Goal: Task Accomplishment & Management: Use online tool/utility

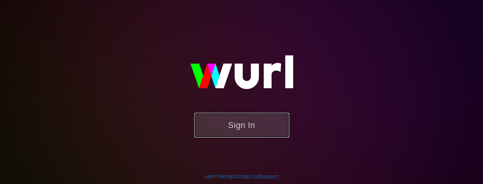
click at [236, 133] on button "Sign In" at bounding box center [241, 125] width 95 height 25
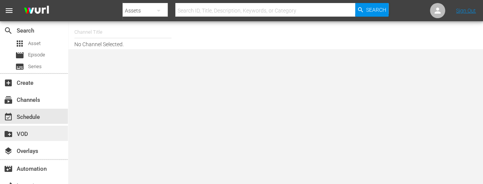
scroll to position [6, 0]
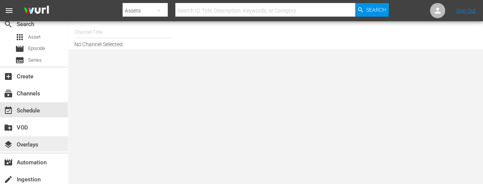
click at [38, 143] on div "layers Overlays" at bounding box center [21, 143] width 42 height 7
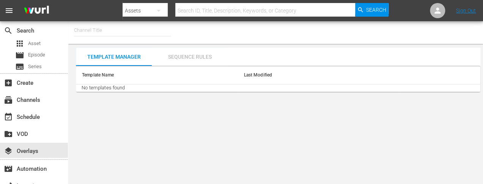
click at [186, 55] on div "Sequence Rules" at bounding box center [190, 57] width 76 height 18
click at [185, 58] on div "Sequence Rules" at bounding box center [190, 57] width 76 height 18
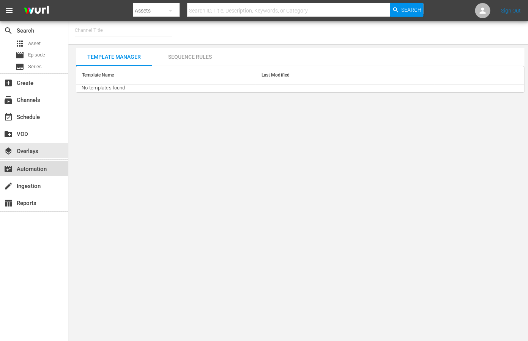
click at [43, 174] on div "movie_filter Automation" at bounding box center [34, 168] width 68 height 15
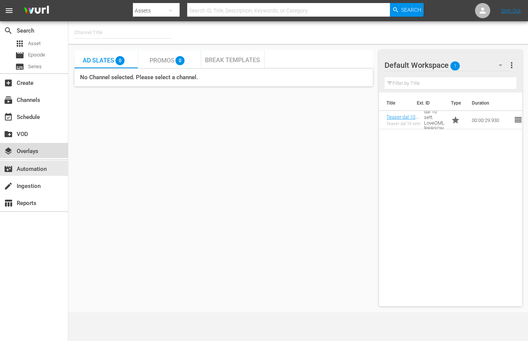
click at [38, 154] on div "layers Overlays" at bounding box center [21, 150] width 42 height 7
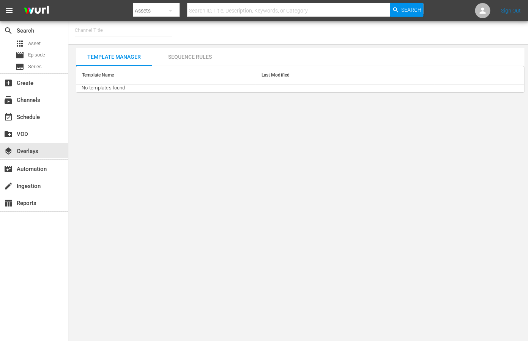
click at [278, 72] on th "Last Modified" at bounding box center [344, 75] width 179 height 18
click at [186, 55] on div "Sequence Rules" at bounding box center [190, 57] width 76 height 18
click at [197, 57] on div "Sequence Rules" at bounding box center [190, 57] width 76 height 18
click at [194, 61] on div "Sequence Rules" at bounding box center [190, 57] width 76 height 18
click at [190, 86] on td "No templates found" at bounding box center [300, 89] width 448 height 8
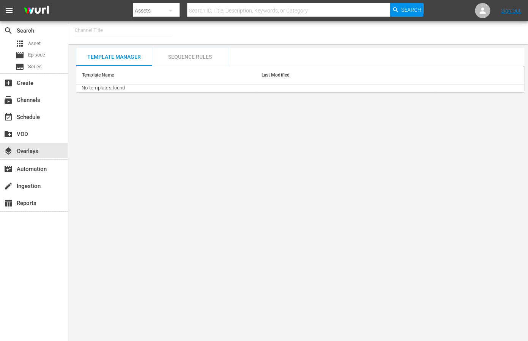
click at [127, 56] on div "Template Manager" at bounding box center [114, 57] width 76 height 18
click at [103, 75] on th "Template Name" at bounding box center [165, 75] width 179 height 18
click at [189, 58] on div "Sequence Rules" at bounding box center [190, 57] width 76 height 18
click at [189, 57] on div "Sequence Rules" at bounding box center [190, 57] width 76 height 18
click at [203, 57] on div "Sequence Rules" at bounding box center [190, 57] width 76 height 18
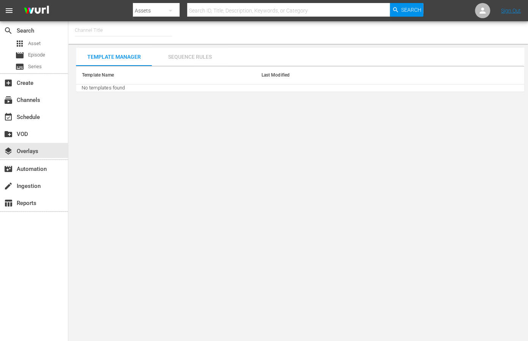
click at [203, 58] on div "Sequence Rules" at bounding box center [190, 57] width 76 height 18
click at [203, 57] on div "Sequence Rules" at bounding box center [190, 57] width 76 height 18
click at [97, 33] on input "text" at bounding box center [123, 30] width 97 height 18
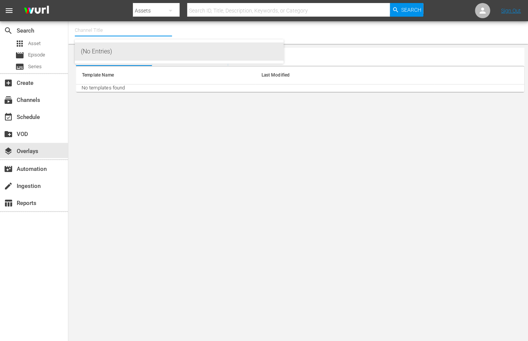
click at [96, 52] on div "(No Entries)" at bounding box center [179, 51] width 196 height 18
type input "(No Entries)"
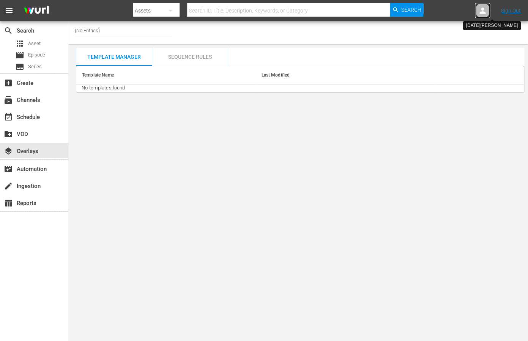
click at [486, 11] on icon at bounding box center [481, 10] width 9 height 9
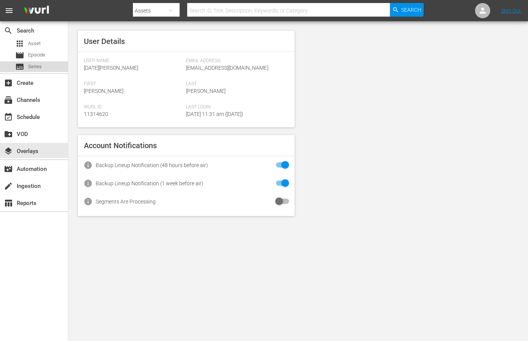
click at [30, 66] on span "Series" at bounding box center [35, 67] width 14 height 8
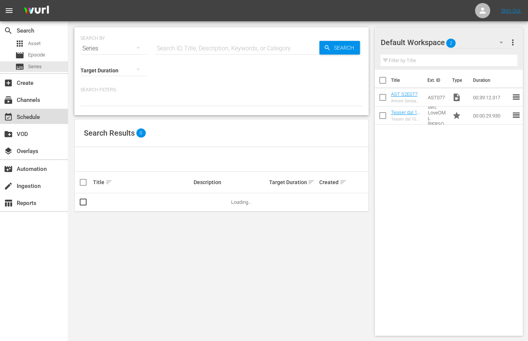
click at [24, 117] on div "event_available Schedule" at bounding box center [21, 116] width 42 height 7
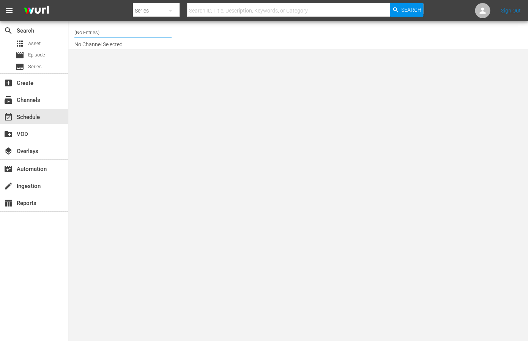
click at [117, 39] on input "(No Entries)" at bounding box center [122, 32] width 97 height 18
click at [98, 33] on input "text" at bounding box center [122, 32] width 97 height 18
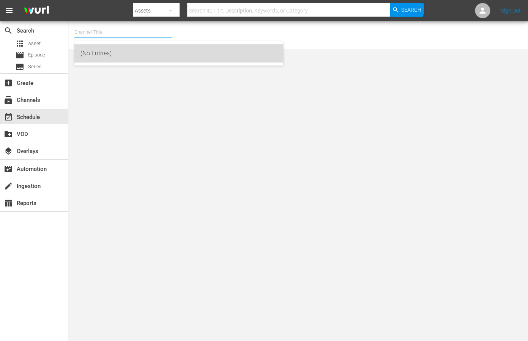
click at [98, 58] on div "(No Entries)" at bounding box center [178, 53] width 196 height 18
type input "(No Entries)"
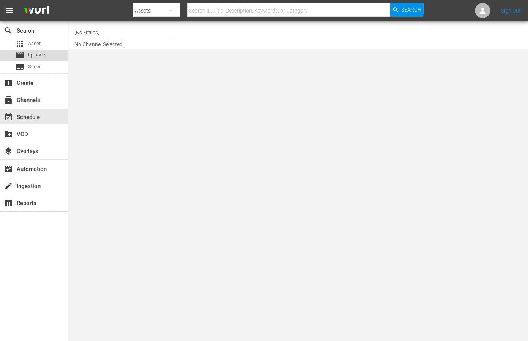
click at [42, 53] on span "Episode" at bounding box center [36, 55] width 17 height 8
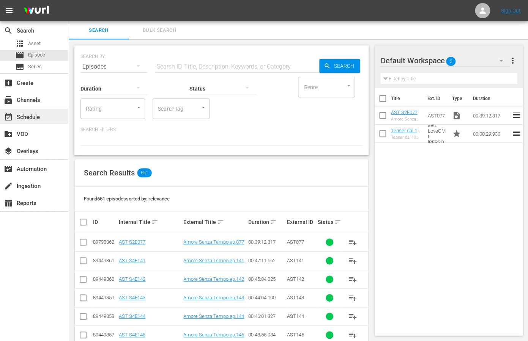
click at [31, 118] on div "event_available Schedule" at bounding box center [21, 116] width 42 height 7
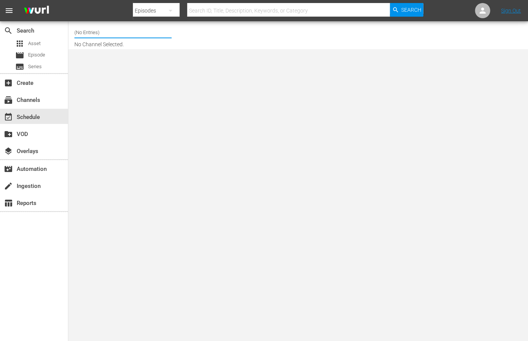
click at [98, 36] on input "(No Entries)" at bounding box center [122, 32] width 97 height 18
click at [108, 33] on input "(No Entries)" at bounding box center [122, 32] width 97 height 18
click at [110, 46] on div "Channel Title (No Entries) No Channel Selected." at bounding box center [196, 35] width 244 height 24
click at [120, 36] on input "(No Entries)" at bounding box center [122, 32] width 97 height 18
type input "(No Entries)"
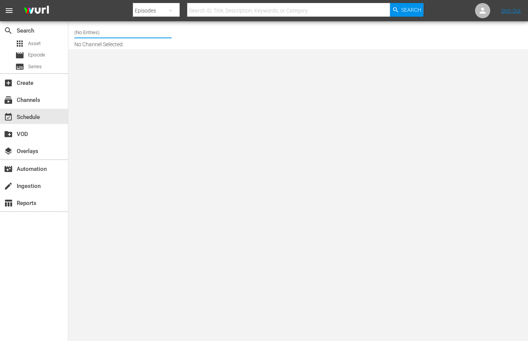
click at [101, 64] on body "menu Search By Episodes Search ID, Title, Description, Keywords, or Category Se…" at bounding box center [264, 170] width 528 height 341
click at [94, 32] on input "(No Entries)" at bounding box center [122, 32] width 97 height 18
click at [35, 153] on div "layers Overlays" at bounding box center [21, 150] width 42 height 7
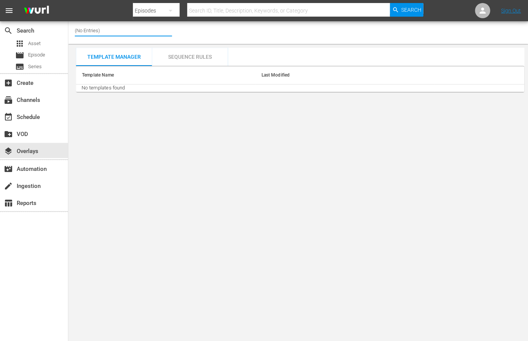
click at [108, 34] on input "(No Entries)" at bounding box center [123, 30] width 97 height 18
type input "("
type input "latino"
click at [102, 29] on input "text" at bounding box center [123, 30] width 97 height 18
type input "l"
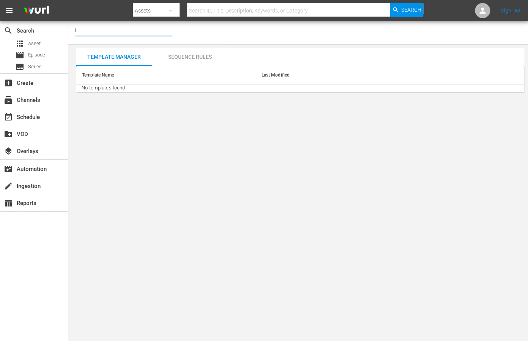
click at [112, 172] on body "menu Search By Assets Search ID, Title, Description, Keywords, or Category Sear…" at bounding box center [264, 170] width 528 height 341
click at [110, 32] on input "l" at bounding box center [123, 30] width 97 height 18
click at [38, 150] on div "layers Overlays" at bounding box center [21, 150] width 42 height 7
click at [96, 32] on input "s" at bounding box center [123, 30] width 97 height 18
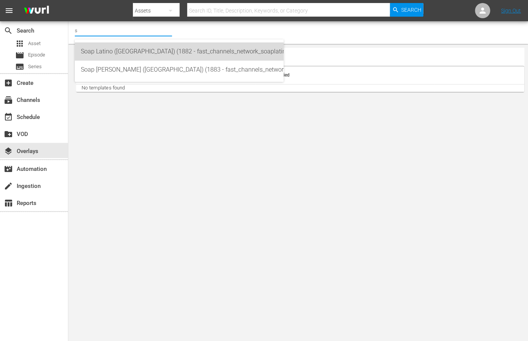
click at [104, 50] on div "Soap Latino (Italy) (1882 - fast_channels_network_soaplatino_1)" at bounding box center [179, 51] width 196 height 18
type input "Soap Latino (Italy) (1882 - fast_channels_network_soaplatino_1)"
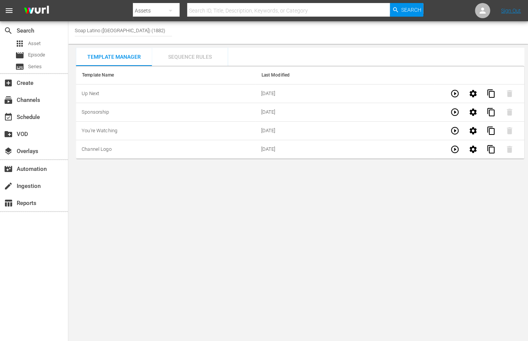
click at [186, 57] on div "Sequence Rules" at bounding box center [190, 57] width 76 height 18
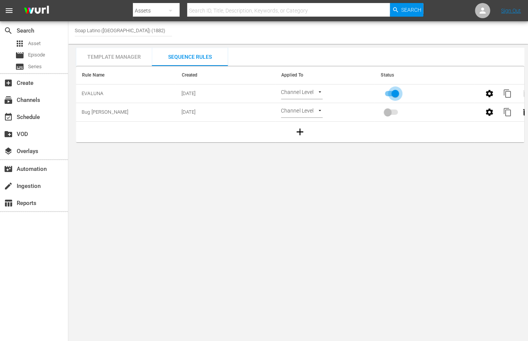
click at [391, 95] on input "primary checkbox" at bounding box center [394, 95] width 43 height 14
checkbox input "false"
click at [124, 55] on div "Template Manager" at bounding box center [114, 57] width 76 height 18
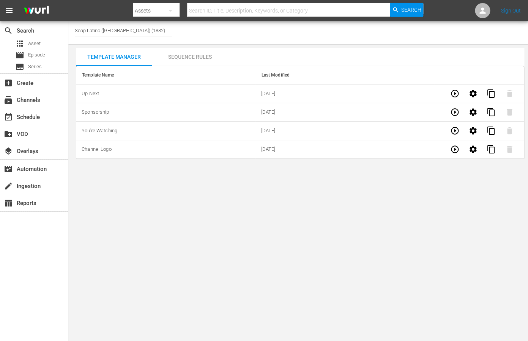
click at [129, 33] on input "Soap Latino ([GEOGRAPHIC_DATA]) (1882)" at bounding box center [123, 30] width 97 height 18
click at [144, 30] on input "Soap Latino ([GEOGRAPHIC_DATA]) (1882)" at bounding box center [123, 30] width 97 height 18
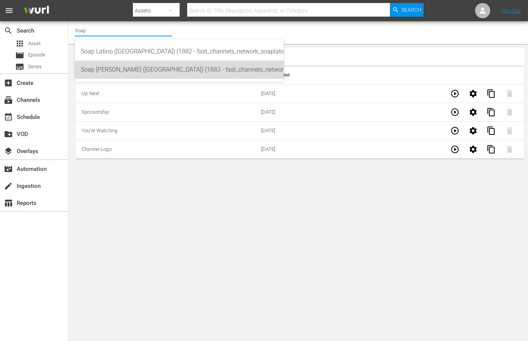
click at [138, 67] on div "Soap Turco (Italy) (1883 - fast_channels_network_soapturco_1)" at bounding box center [179, 70] width 196 height 18
type input "Soap Turco (Italy) (1883 - fast_channels_network_soapturco_1)"
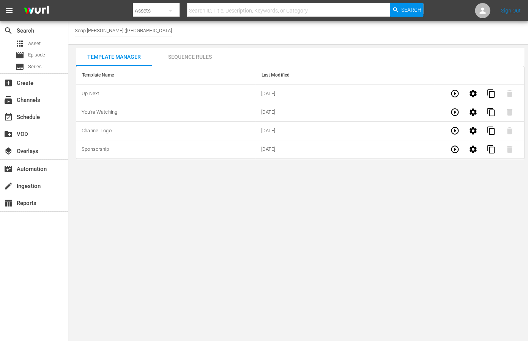
click at [183, 57] on div "Sequence Rules" at bounding box center [190, 57] width 76 height 18
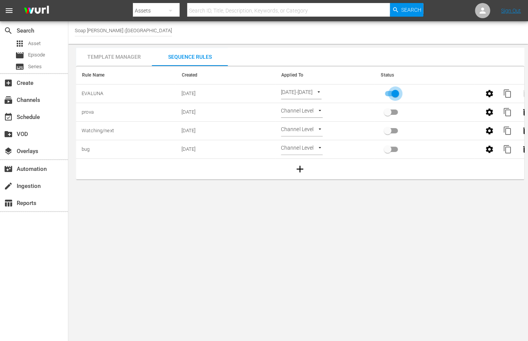
click at [388, 94] on input "primary checkbox" at bounding box center [394, 95] width 43 height 14
checkbox input "false"
click at [301, 226] on body "menu Search By Assets Search ID, Title, Description, Keywords, or Category Sear…" at bounding box center [264, 170] width 528 height 341
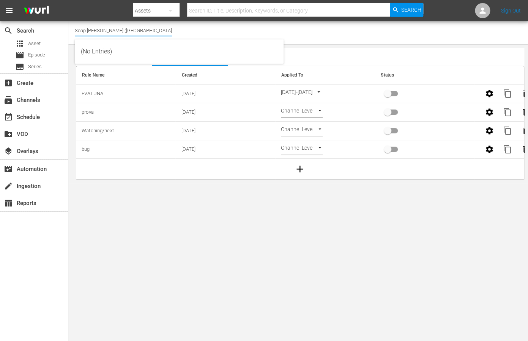
click at [87, 30] on input "Soap [PERSON_NAME] ([GEOGRAPHIC_DATA]) (1883)" at bounding box center [123, 30] width 97 height 18
drag, startPoint x: 86, startPoint y: 28, endPoint x: 153, endPoint y: 34, distance: 66.6
click at [153, 34] on input "Soap [PERSON_NAME] ([GEOGRAPHIC_DATA]) (1883)" at bounding box center [123, 30] width 97 height 18
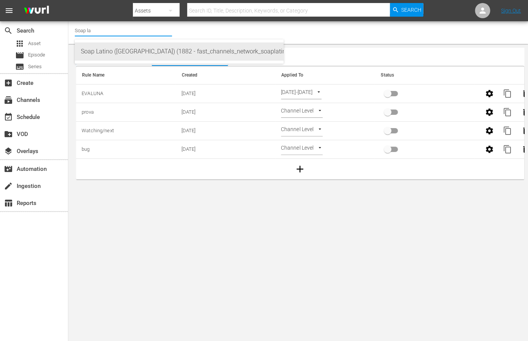
click at [153, 51] on div "Soap Latino ([GEOGRAPHIC_DATA]) (1882 - fast_channels_network_soaplatino_1)" at bounding box center [179, 51] width 196 height 18
type input "Soap Latino ([GEOGRAPHIC_DATA]) (1882 - fast_channels_network_soaplatino_1)"
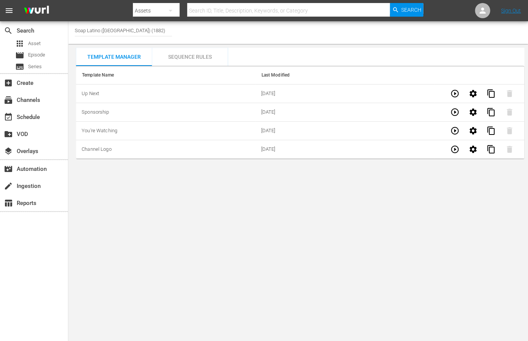
click at [180, 57] on div "Sequence Rules" at bounding box center [190, 57] width 76 height 18
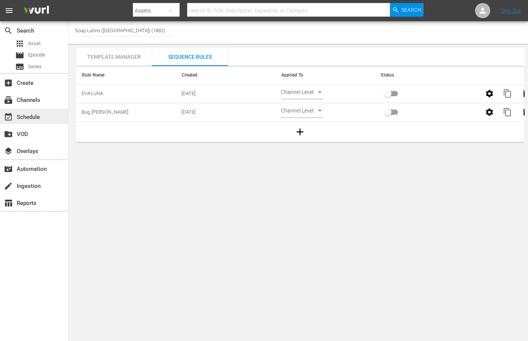
click at [23, 115] on div "event_available Schedule" at bounding box center [21, 116] width 42 height 7
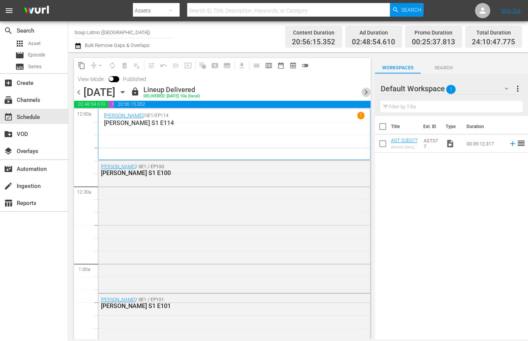
click at [367, 93] on span "chevron_right" at bounding box center [365, 92] width 9 height 9
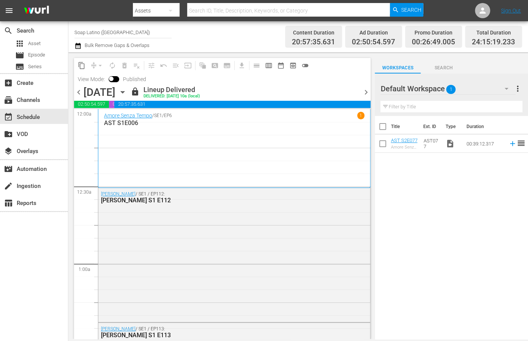
scroll to position [7, 0]
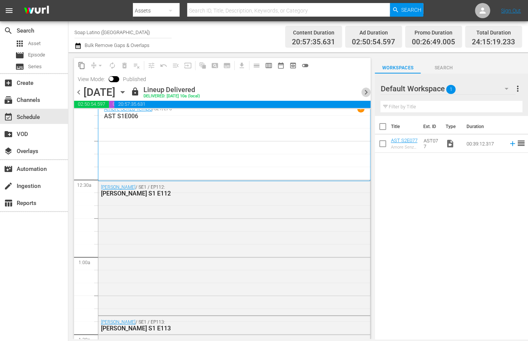
click at [367, 91] on span "chevron_right" at bounding box center [365, 92] width 9 height 9
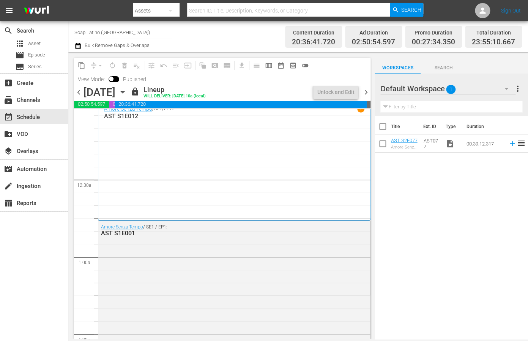
click at [367, 91] on span "chevron_right" at bounding box center [365, 92] width 9 height 9
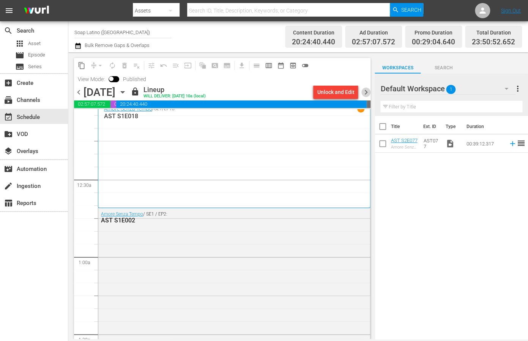
click at [367, 91] on span "chevron_right" at bounding box center [365, 92] width 9 height 9
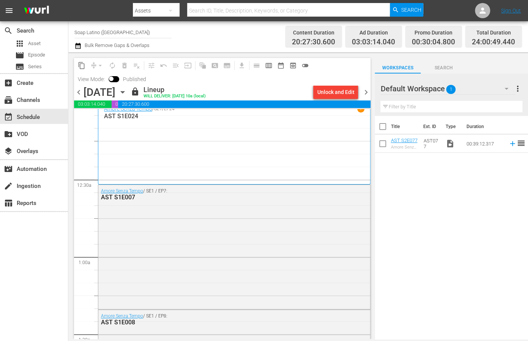
click at [79, 93] on span "chevron_left" at bounding box center [78, 92] width 9 height 9
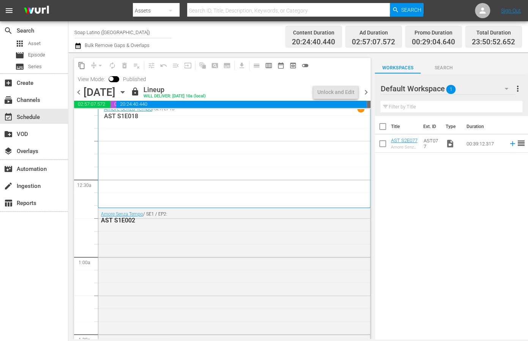
click at [79, 92] on span "chevron_left" at bounding box center [78, 92] width 9 height 9
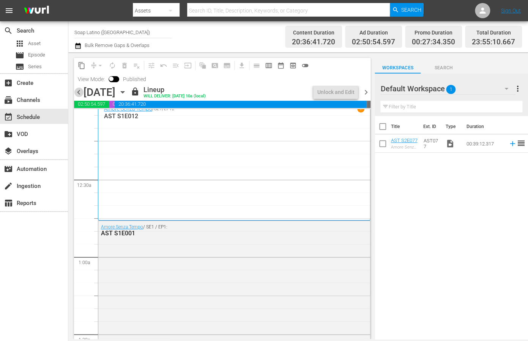
click at [79, 92] on span "chevron_left" at bounding box center [78, 92] width 9 height 9
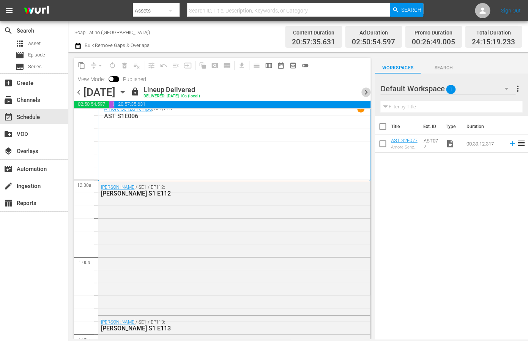
click at [367, 94] on span "chevron_right" at bounding box center [365, 92] width 9 height 9
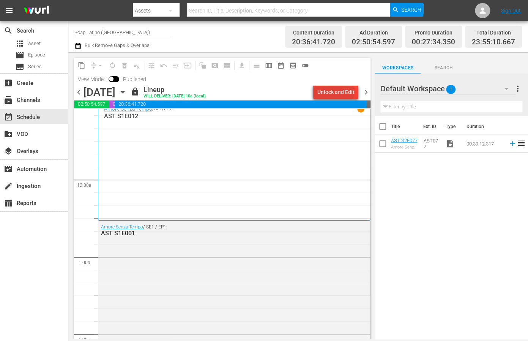
click at [337, 92] on div "Unlock and Edit" at bounding box center [335, 92] width 37 height 14
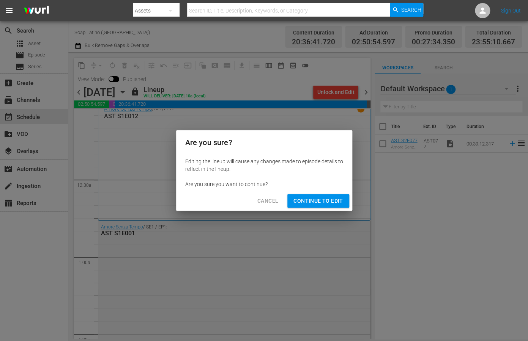
click at [309, 201] on span "Continue to Edit" at bounding box center [317, 200] width 49 height 9
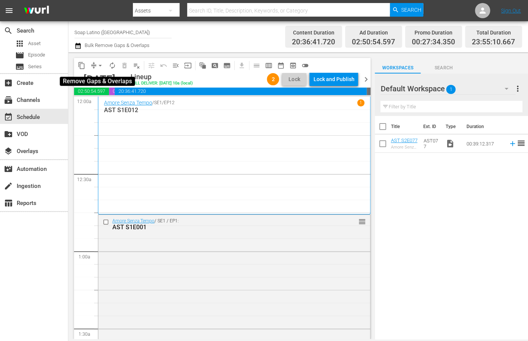
click at [98, 67] on span "arrow_drop_down" at bounding box center [100, 66] width 8 height 8
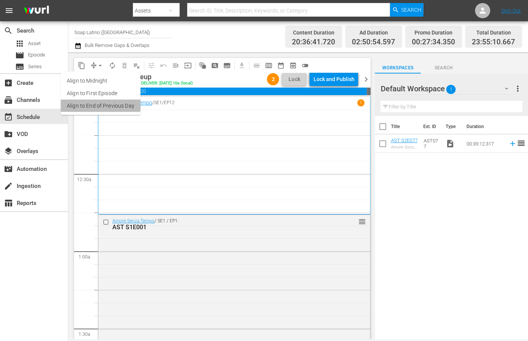
click at [98, 104] on li "Align to End of Previous Day" at bounding box center [101, 106] width 80 height 13
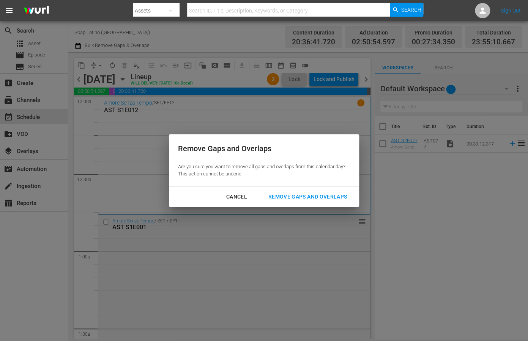
click at [291, 196] on div "Remove Gaps and Overlaps" at bounding box center [307, 196] width 91 height 9
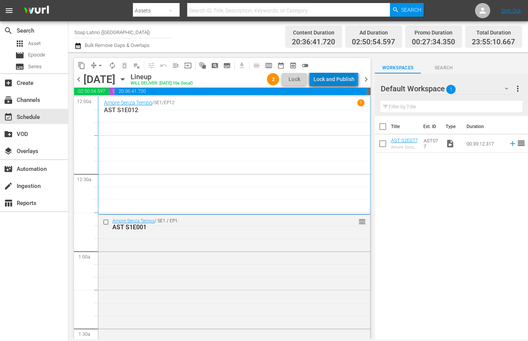
click at [336, 79] on div "Lock and Publish" at bounding box center [333, 79] width 41 height 14
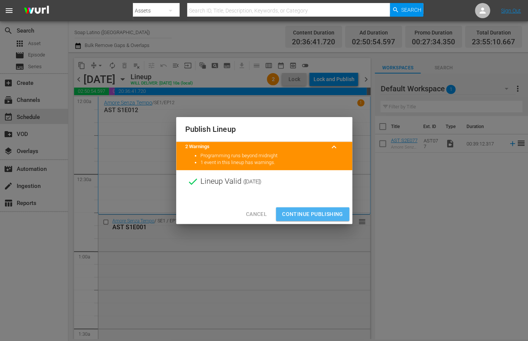
click at [302, 215] on span "Continue Publishing" at bounding box center [312, 214] width 61 height 9
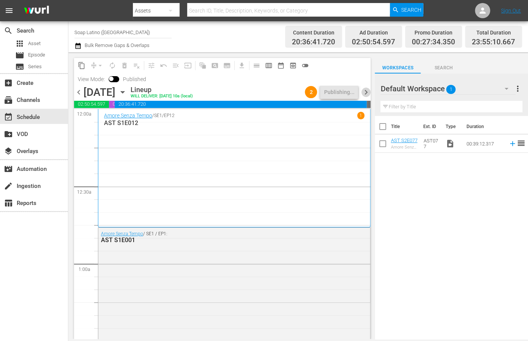
click at [366, 94] on span "chevron_right" at bounding box center [365, 92] width 9 height 9
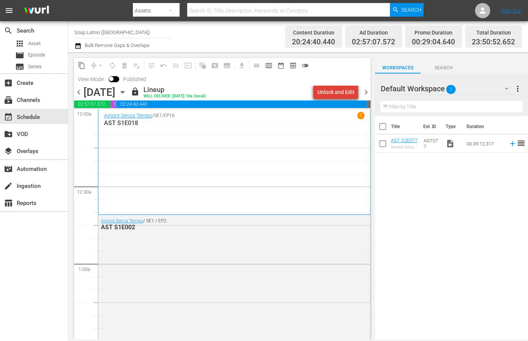
click at [346, 93] on div "Unlock and Edit" at bounding box center [335, 92] width 37 height 14
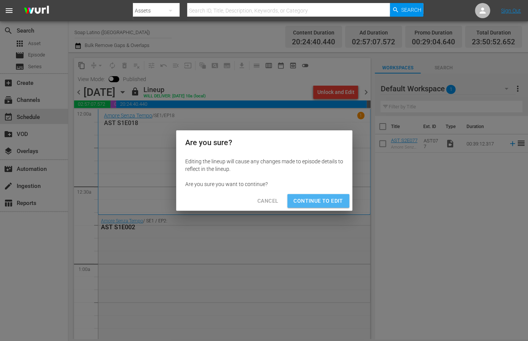
click at [309, 204] on span "Continue to Edit" at bounding box center [317, 200] width 49 height 9
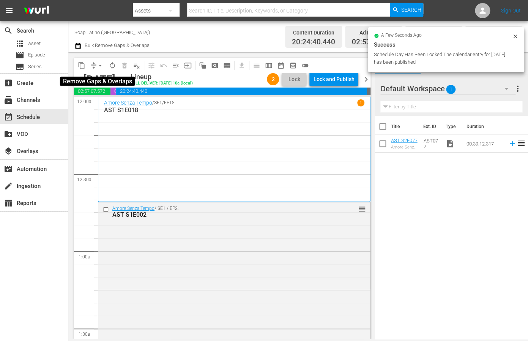
click at [99, 66] on span "arrow_drop_down" at bounding box center [100, 66] width 8 height 8
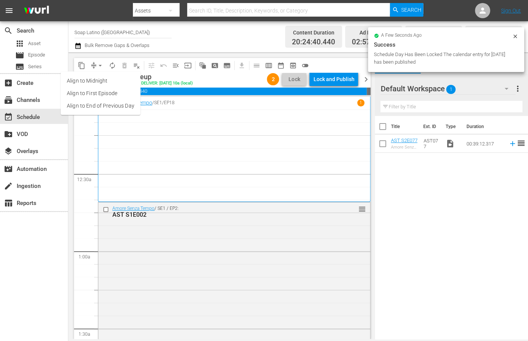
click at [101, 101] on li "Align to End of Previous Day" at bounding box center [101, 106] width 80 height 13
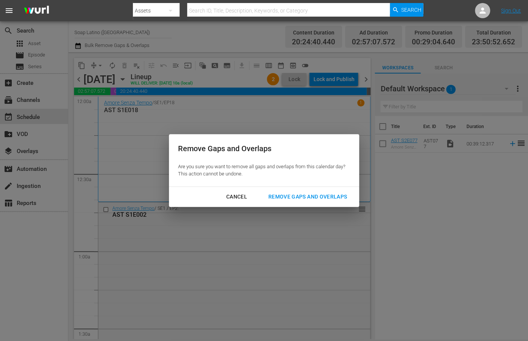
click at [309, 196] on div "Remove Gaps and Overlaps" at bounding box center [307, 196] width 91 height 9
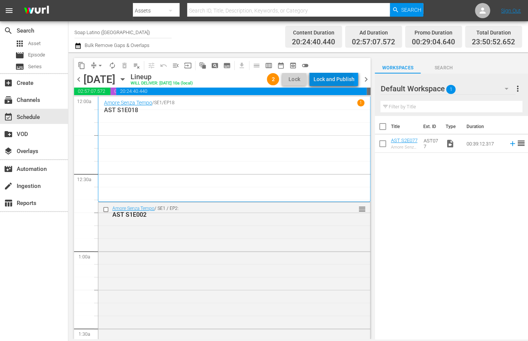
click at [335, 81] on div "Lock and Publish" at bounding box center [333, 79] width 41 height 14
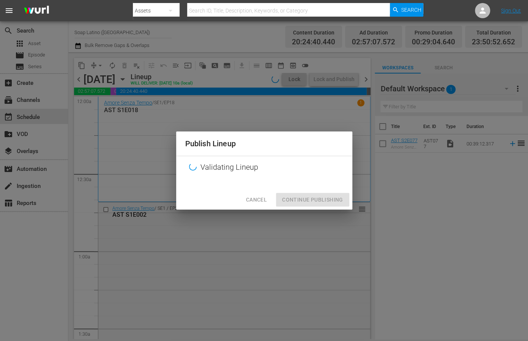
click at [303, 204] on div "Cancel Continue Publishing" at bounding box center [264, 200] width 176 height 20
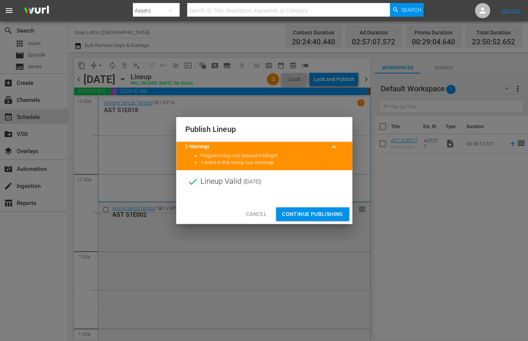
click at [306, 212] on span "Continue Publishing" at bounding box center [312, 214] width 61 height 9
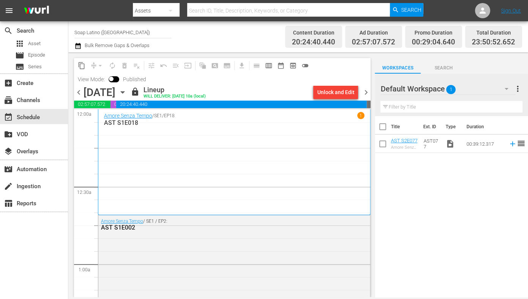
click at [366, 92] on span "chevron_right" at bounding box center [365, 92] width 9 height 9
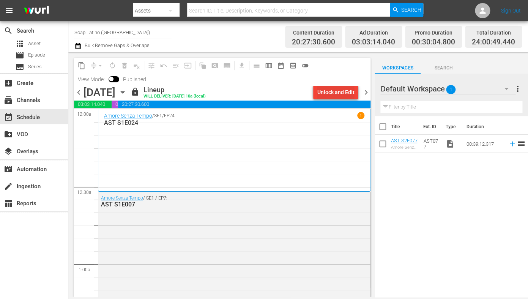
click at [336, 90] on div "Unlock and Edit" at bounding box center [335, 92] width 37 height 14
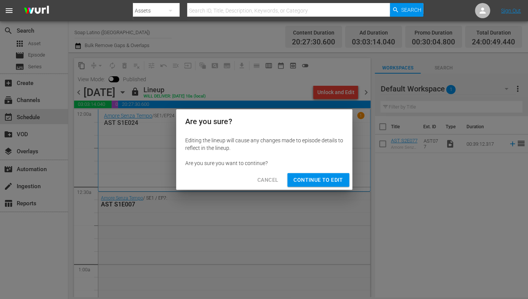
click at [298, 182] on span "Continue to Edit" at bounding box center [317, 179] width 49 height 9
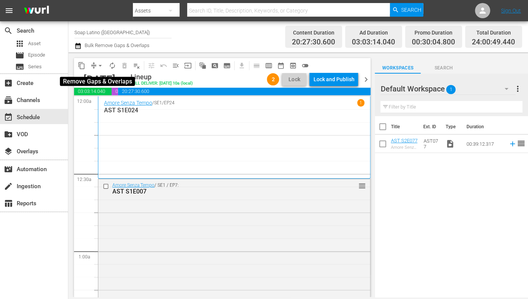
click at [101, 66] on span "arrow_drop_down" at bounding box center [100, 66] width 8 height 8
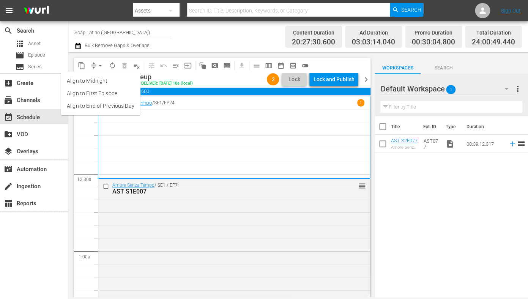
click at [127, 106] on li "Align to End of Previous Day" at bounding box center [101, 106] width 80 height 13
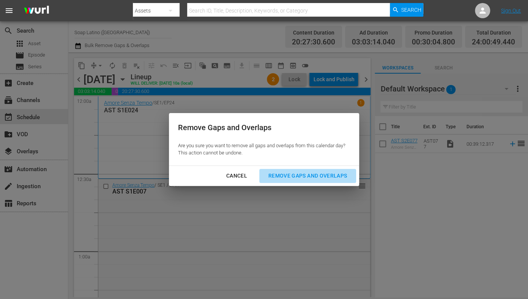
click at [300, 177] on div "Remove Gaps and Overlaps" at bounding box center [307, 175] width 91 height 9
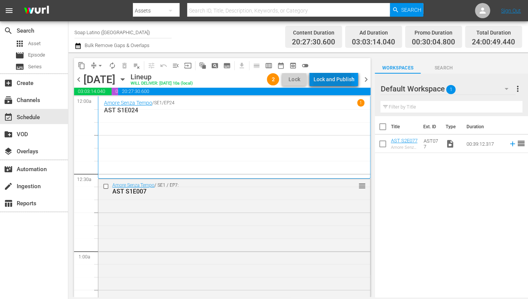
click at [327, 81] on div "Lock and Publish" at bounding box center [333, 79] width 41 height 14
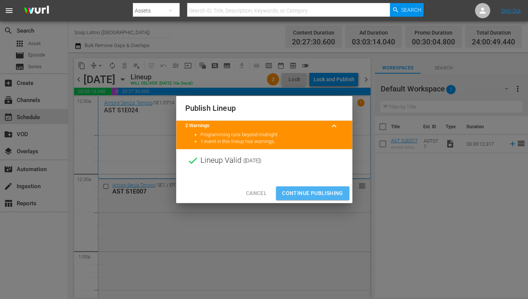
click at [309, 191] on span "Continue Publishing" at bounding box center [312, 192] width 61 height 9
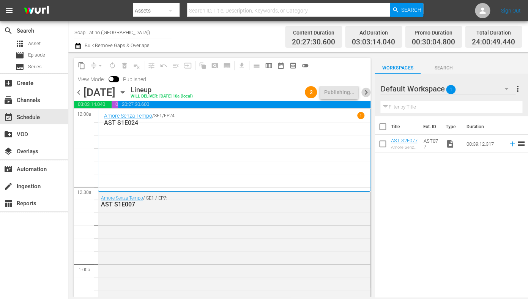
click at [366, 93] on span "chevron_right" at bounding box center [365, 92] width 9 height 9
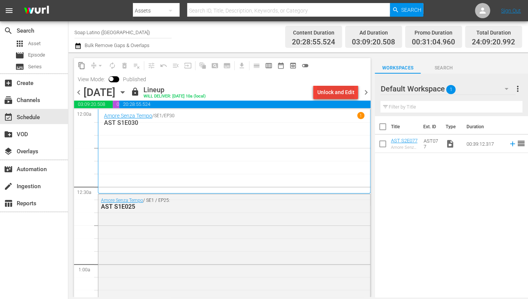
click at [334, 93] on div "Unlock and Edit" at bounding box center [335, 92] width 37 height 14
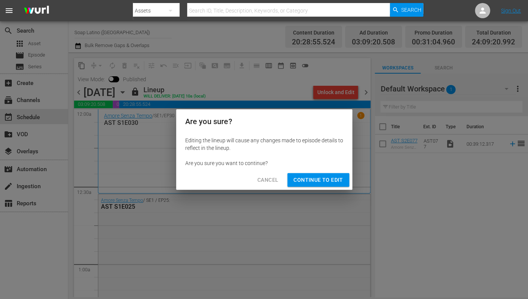
click at [306, 179] on span "Continue to Edit" at bounding box center [317, 179] width 49 height 9
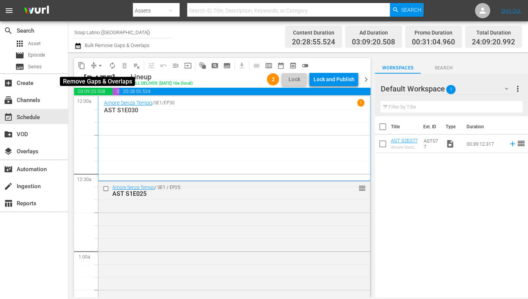
click at [100, 66] on span "arrow_drop_down" at bounding box center [100, 66] width 8 height 8
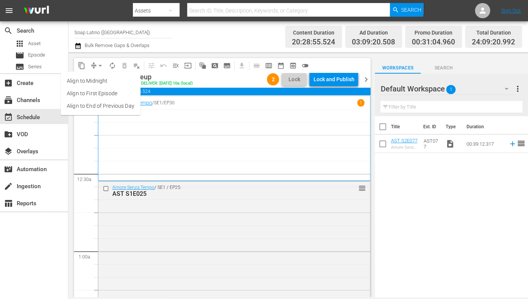
click at [103, 106] on li "Align to End of Previous Day" at bounding box center [101, 106] width 80 height 13
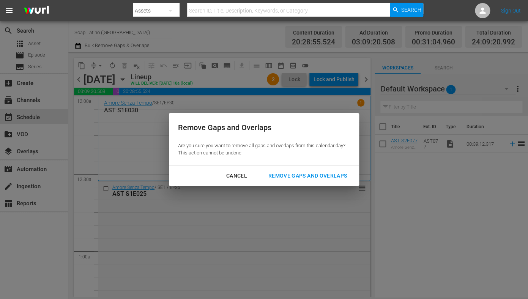
click at [285, 176] on div "Remove Gaps and Overlaps" at bounding box center [307, 175] width 91 height 9
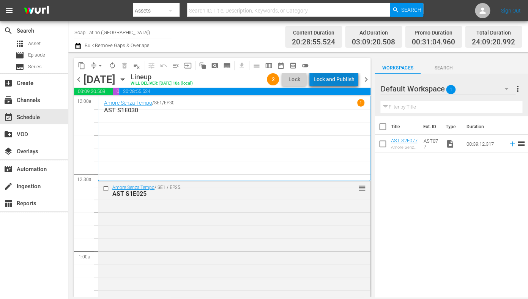
click at [341, 80] on div "Lock and Publish" at bounding box center [333, 79] width 41 height 14
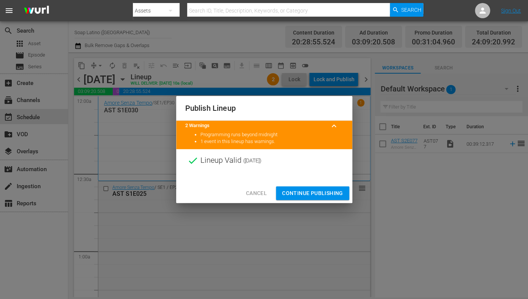
click at [302, 193] on span "Continue Publishing" at bounding box center [312, 192] width 61 height 9
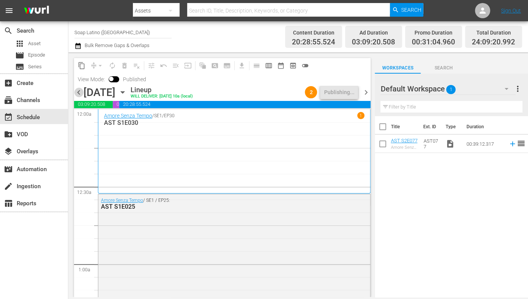
click at [78, 92] on span "chevron_left" at bounding box center [78, 92] width 9 height 9
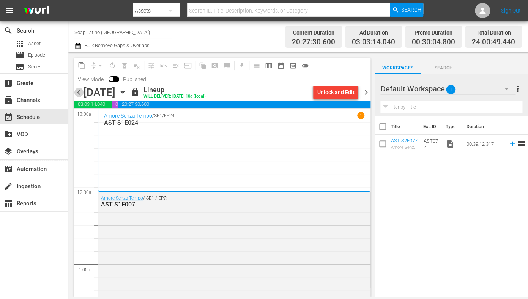
click at [78, 92] on span "chevron_left" at bounding box center [78, 92] width 9 height 9
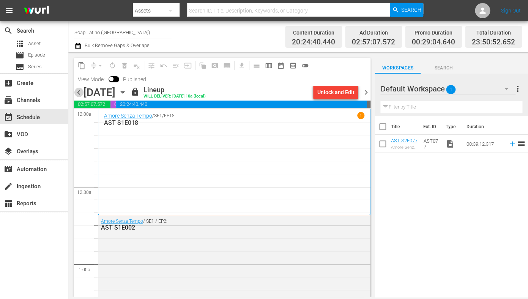
click at [78, 92] on span "chevron_left" at bounding box center [78, 92] width 9 height 9
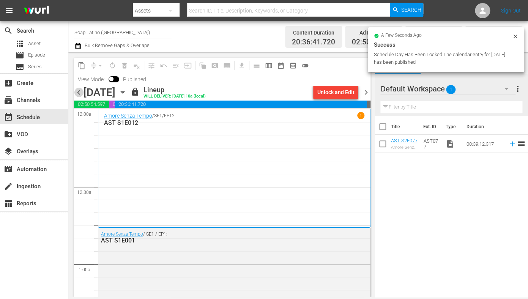
click at [79, 92] on span "chevron_left" at bounding box center [78, 92] width 9 height 9
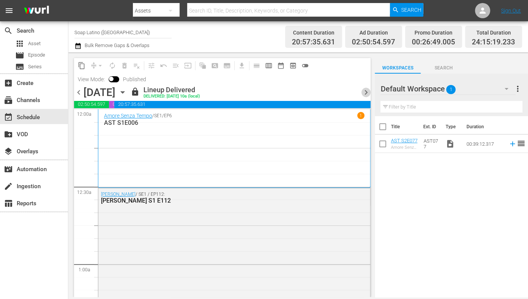
click at [363, 92] on span "chevron_right" at bounding box center [365, 92] width 9 height 9
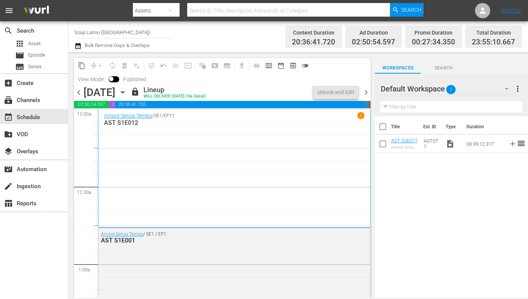
click at [366, 94] on span "chevron_right" at bounding box center [365, 92] width 9 height 9
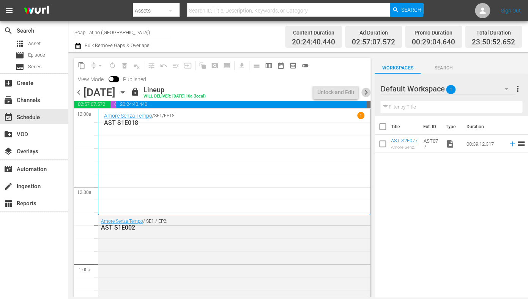
click at [367, 91] on span "chevron_right" at bounding box center [365, 92] width 9 height 9
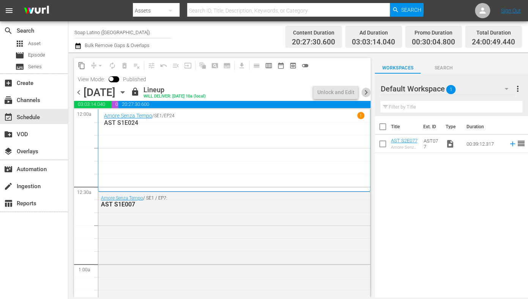
click at [367, 92] on span "chevron_right" at bounding box center [365, 92] width 9 height 9
click at [366, 91] on span "chevron_right" at bounding box center [365, 92] width 9 height 9
